Goal: Transaction & Acquisition: Purchase product/service

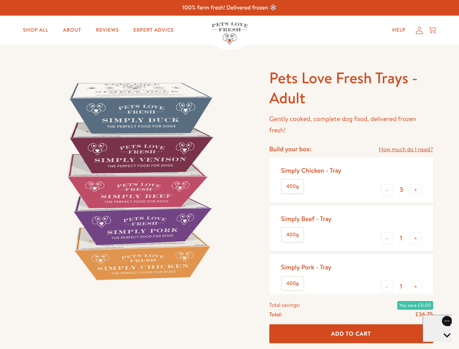
click at [230, 175] on img at bounding box center [139, 181] width 226 height 226
click at [406, 149] on link "How much do I need?" at bounding box center [406, 150] width 54 height 10
click at [0, 0] on div "Feeding guide Find out exactly how much food your dog needs Select a breed Affe…" at bounding box center [0, 0] width 0 height 0
click at [416, 190] on button "+" at bounding box center [416, 190] width 12 height 12
type input "4"
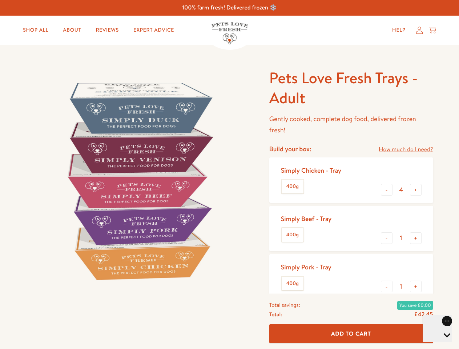
click at [387, 238] on button "-" at bounding box center [387, 238] width 12 height 12
click at [416, 238] on button "+" at bounding box center [416, 238] width 12 height 12
type input "1"
click at [387, 287] on button "-" at bounding box center [387, 287] width 12 height 12
click at [416, 287] on button "+" at bounding box center [416, 287] width 12 height 12
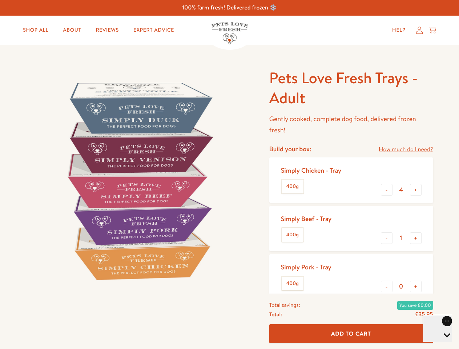
type input "1"
click at [351, 334] on span "Add To Cart" at bounding box center [351, 334] width 40 height 8
click at [444, 344] on icon "Open gorgias live chat" at bounding box center [447, 347] width 7 height 7
